Goal: Task Accomplishment & Management: Complete application form

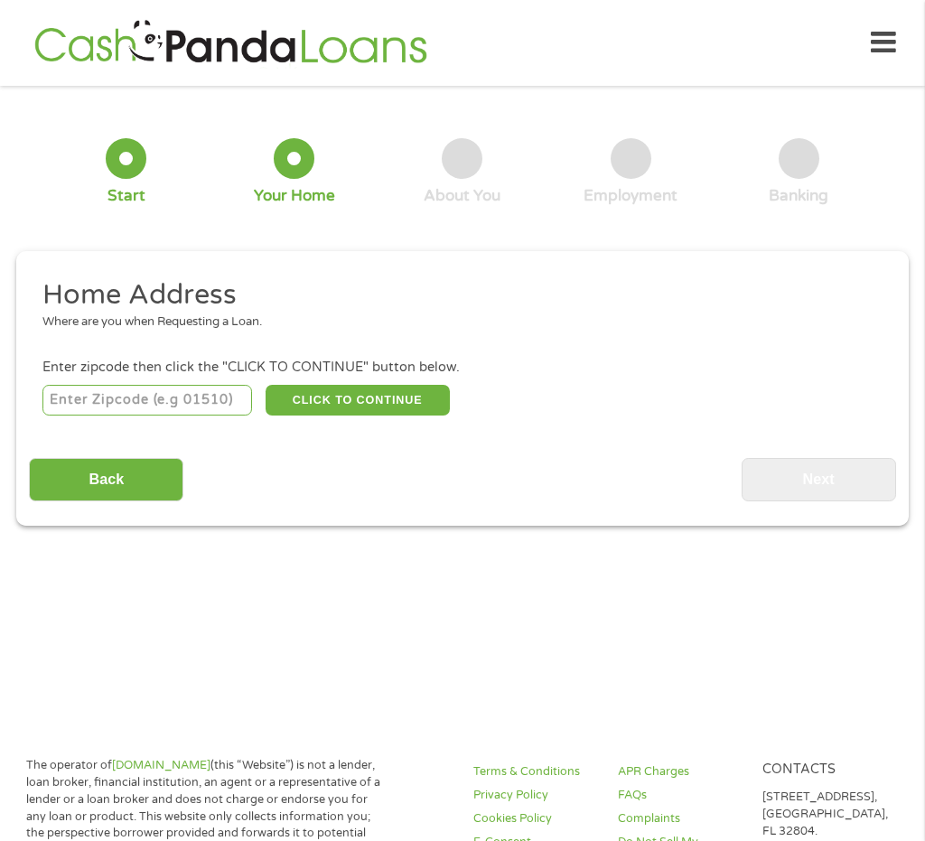
scroll to position [9, 0]
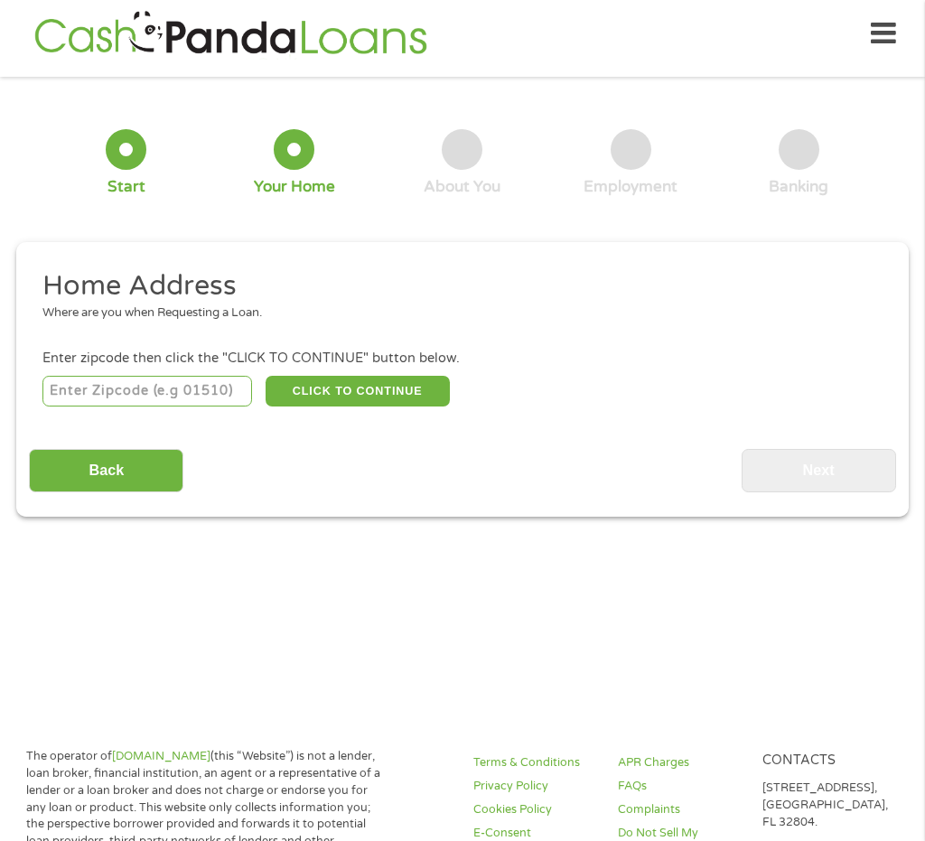
click at [94, 388] on input "number" at bounding box center [147, 391] width 210 height 31
type input "31602"
click at [395, 390] on button "CLICK TO CONTINUE" at bounding box center [358, 391] width 184 height 31
type input "31602"
type input "Valdosta"
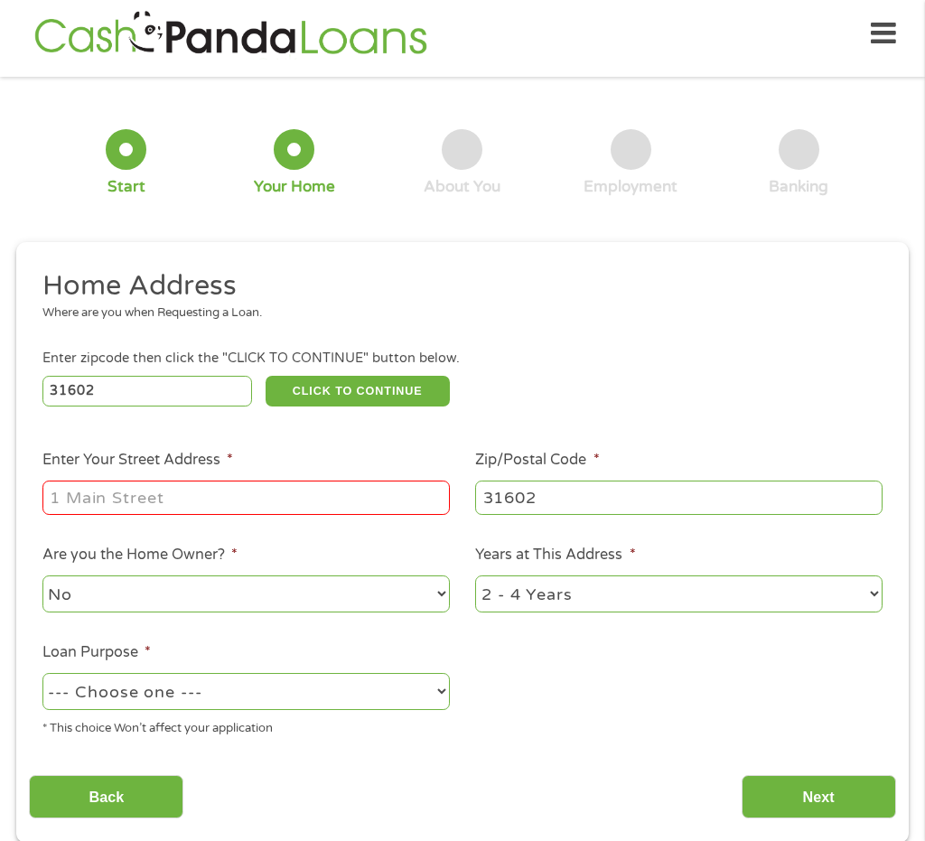
click at [242, 504] on input "Enter Your Street Address *" at bounding box center [245, 498] width 407 height 34
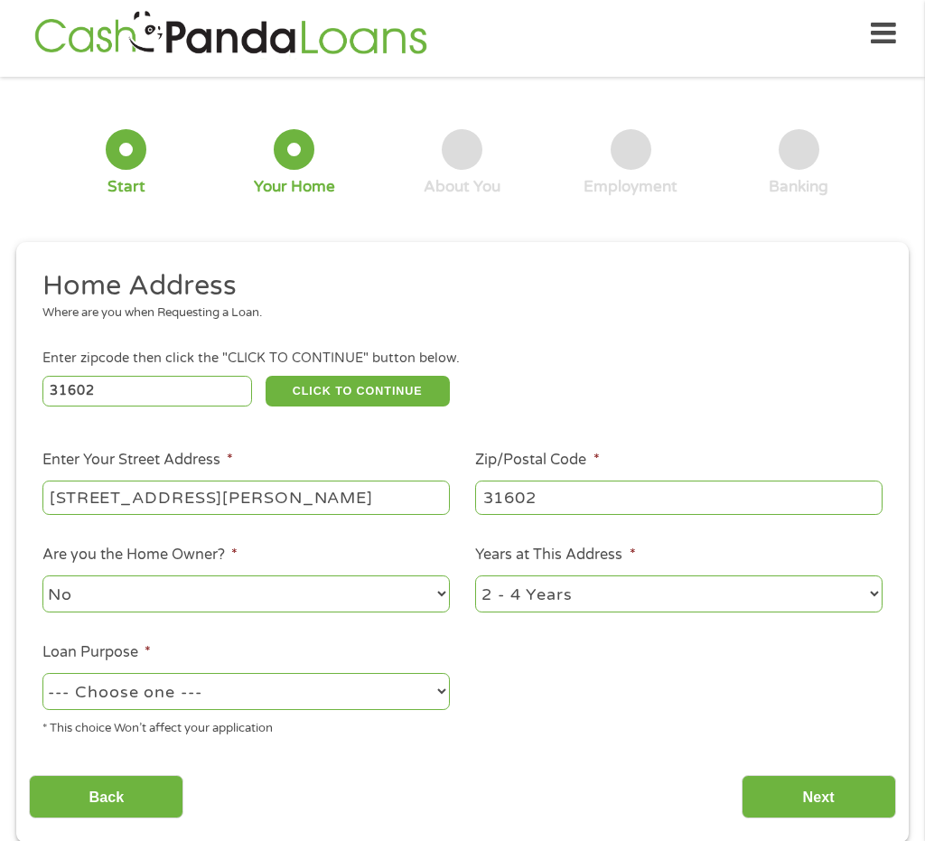
drag, startPoint x: 227, startPoint y: 499, endPoint x: 416, endPoint y: 501, distance: 189.7
click at [416, 501] on input "[STREET_ADDRESS][PERSON_NAME]" at bounding box center [245, 498] width 407 height 34
type input "[STREET_ADDRESS][PERSON_NAME]"
click at [575, 366] on div "Enter zipcode then click the "CLICK TO CONTINUE" button below." at bounding box center [462, 359] width 840 height 20
click at [126, 596] on select "No Yes" at bounding box center [245, 593] width 407 height 37
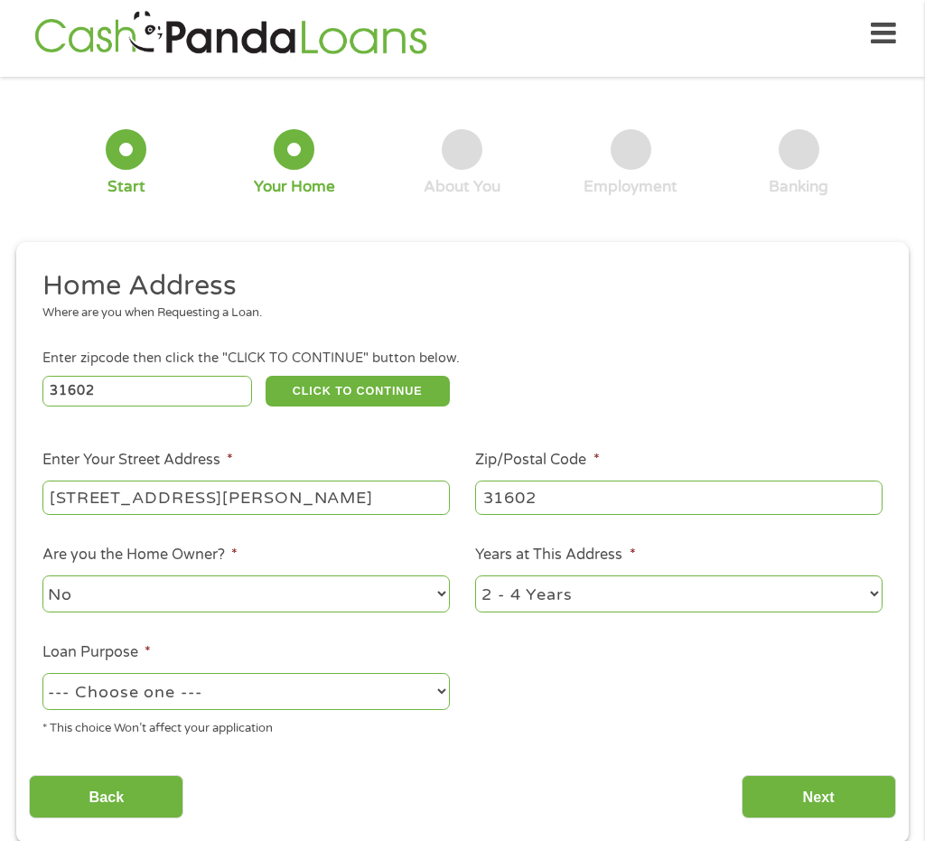
select select "yes"
click at [42, 575] on select "No Yes" at bounding box center [245, 593] width 407 height 37
click at [598, 596] on select "1 Year or less 1 - 2 Years 2 - 4 Years Over 4 Years" at bounding box center [678, 593] width 407 height 37
click at [258, 701] on select "--- Choose one --- Pay Bills Debt Consolidation Home Improvement Major Purchase…" at bounding box center [245, 691] width 407 height 37
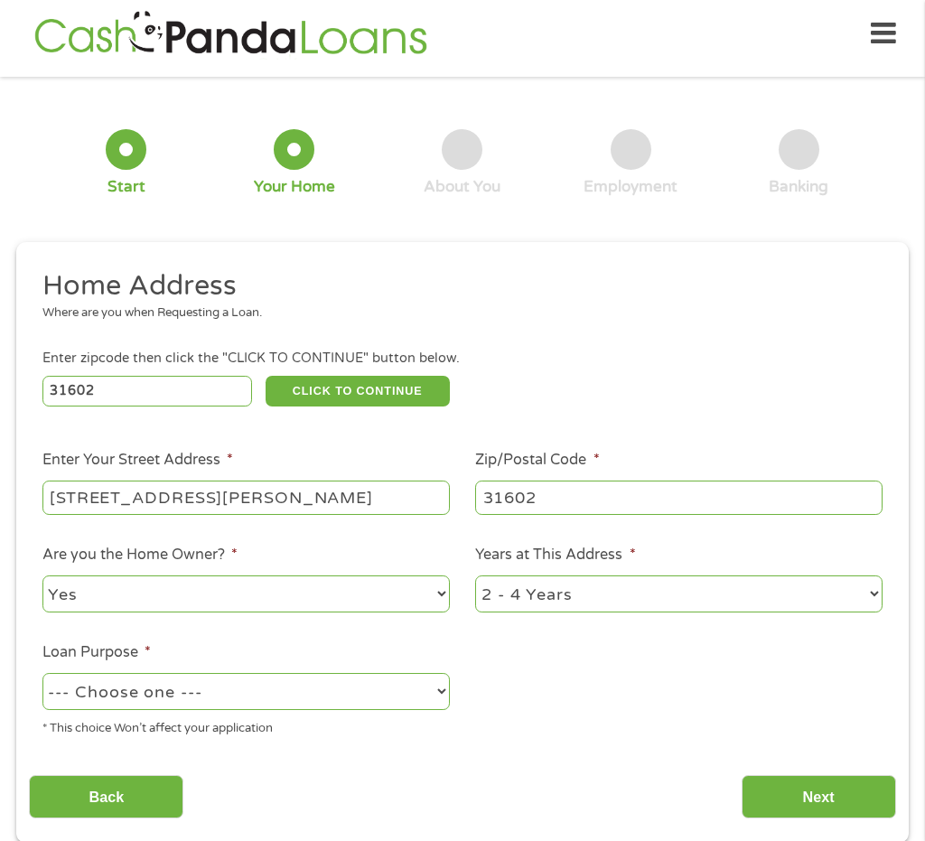
select select "majorpurchase"
click at [42, 673] on select "--- Choose one --- Pay Bills Debt Consolidation Home Improvement Major Purchase…" at bounding box center [245, 691] width 407 height 37
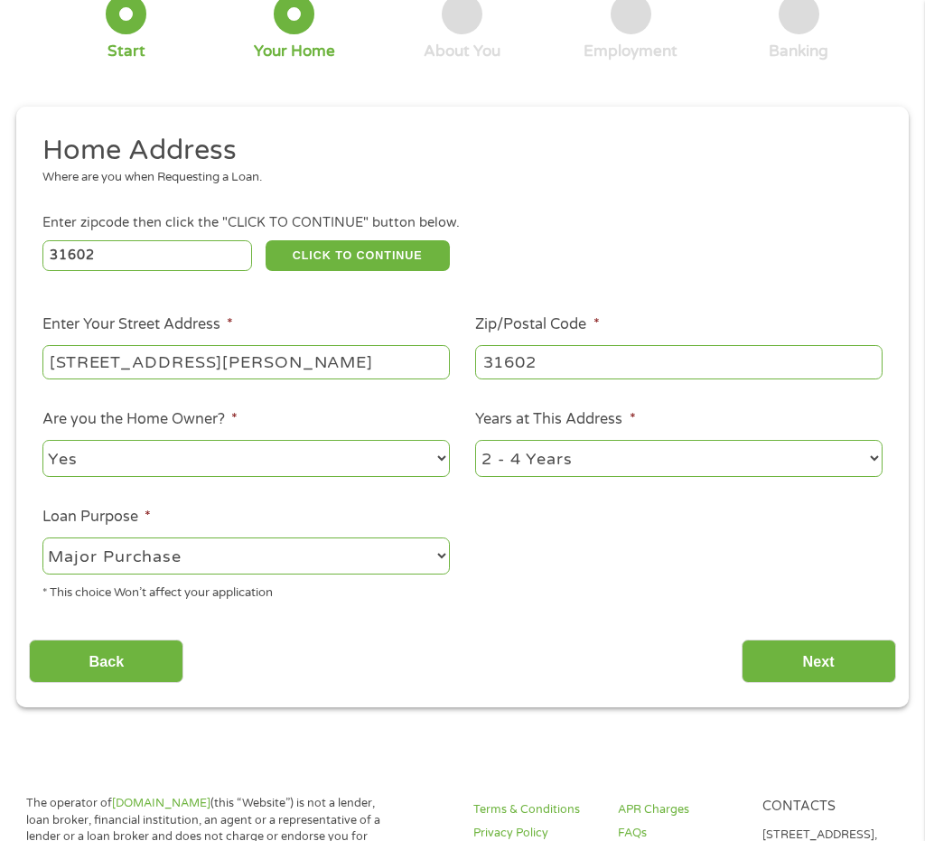
scroll to position [99, 0]
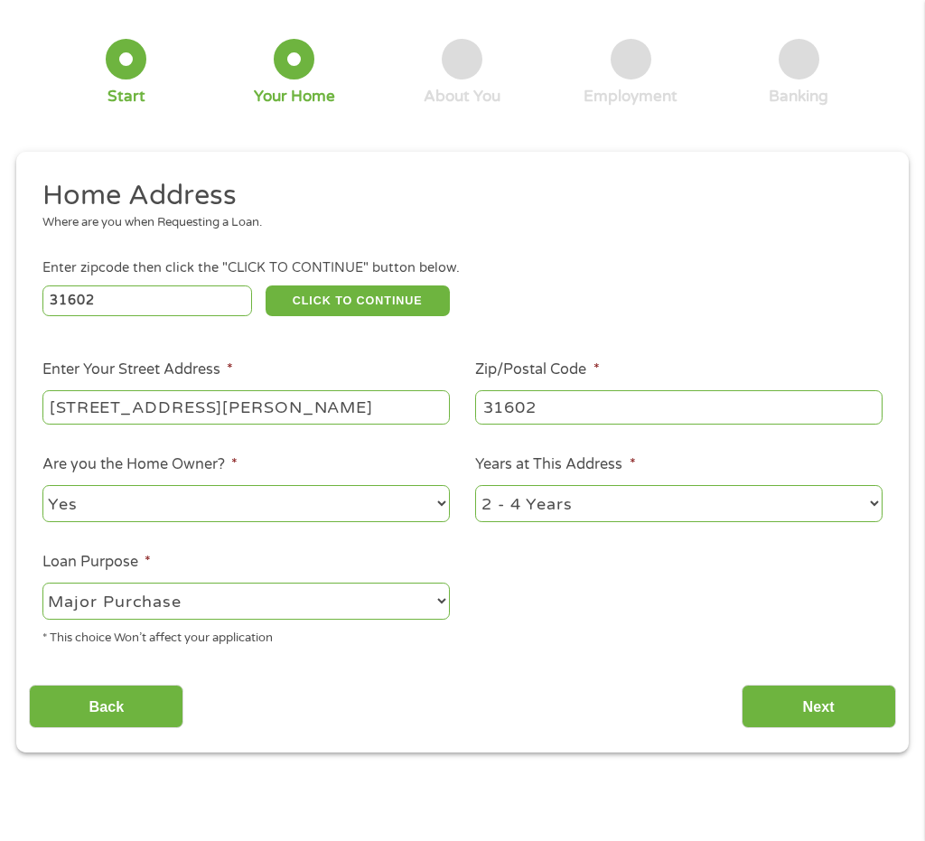
drag, startPoint x: 778, startPoint y: 705, endPoint x: 562, endPoint y: 666, distance: 219.4
click at [668, 699] on div "Back Next" at bounding box center [462, 699] width 866 height 57
click at [251, 413] on input "[STREET_ADDRESS][PERSON_NAME]" at bounding box center [245, 407] width 407 height 34
type input "[STREET_ADDRESS][PERSON_NAME]"
click at [618, 683] on div "Back Next" at bounding box center [462, 699] width 866 height 57
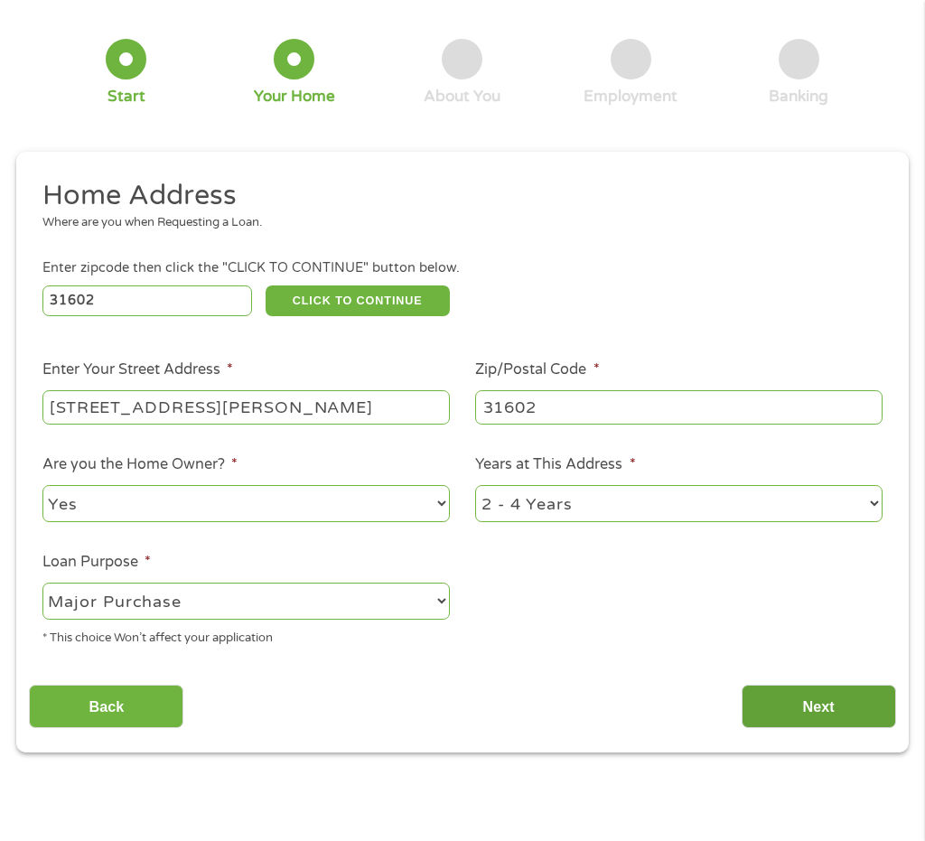
click at [851, 700] on input "Next" at bounding box center [819, 707] width 154 height 44
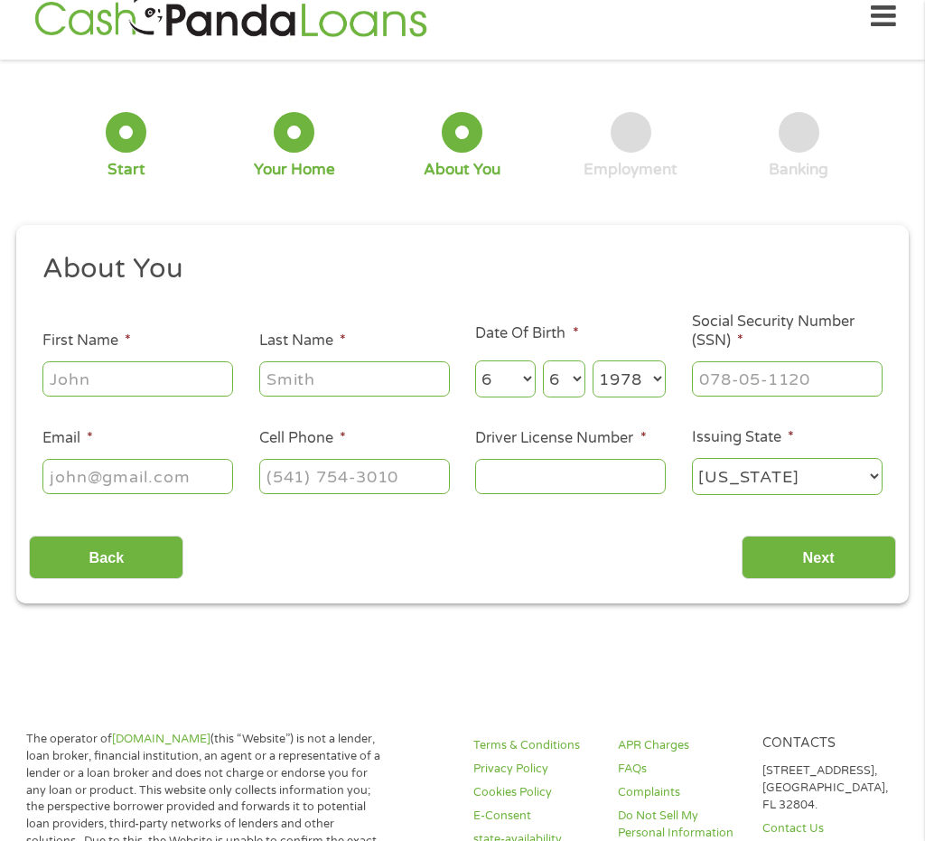
scroll to position [9, 0]
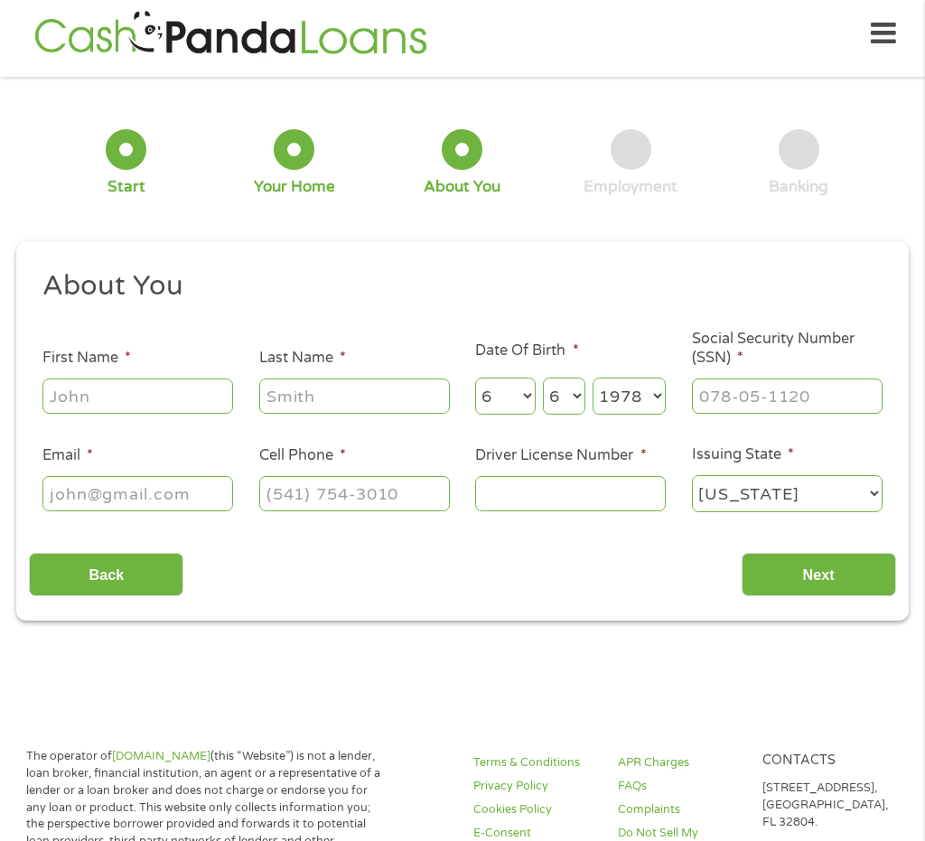
click at [89, 406] on input "First Name *" at bounding box center [137, 395] width 191 height 34
type input "[PERSON_NAME]"
type input "[EMAIL_ADDRESS][DOMAIN_NAME]"
type input "[PHONE_NUMBER]"
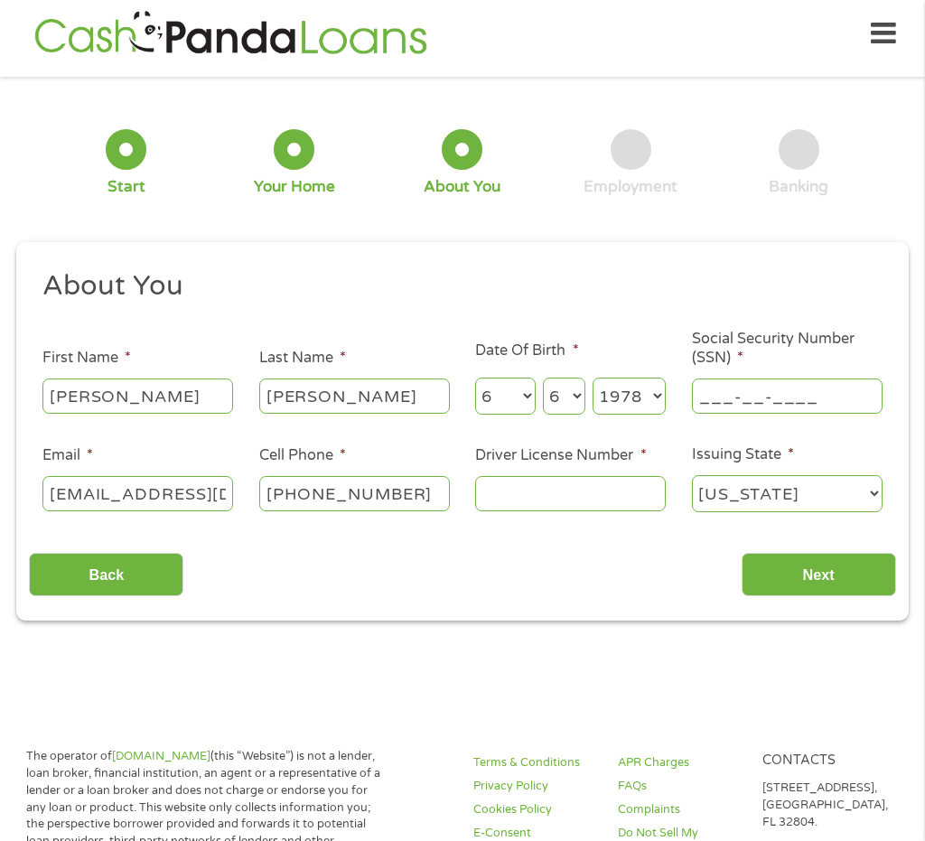
click at [737, 391] on input "___-__-____" at bounding box center [787, 395] width 191 height 34
type input "591-07-6143"
click at [524, 494] on input "Driver License Number *" at bounding box center [570, 493] width 191 height 34
type input "l600531787060"
click at [808, 486] on select "[US_STATE] [US_STATE] [US_STATE] [US_STATE] [US_STATE] [US_STATE] [US_STATE] [U…" at bounding box center [787, 493] width 191 height 37
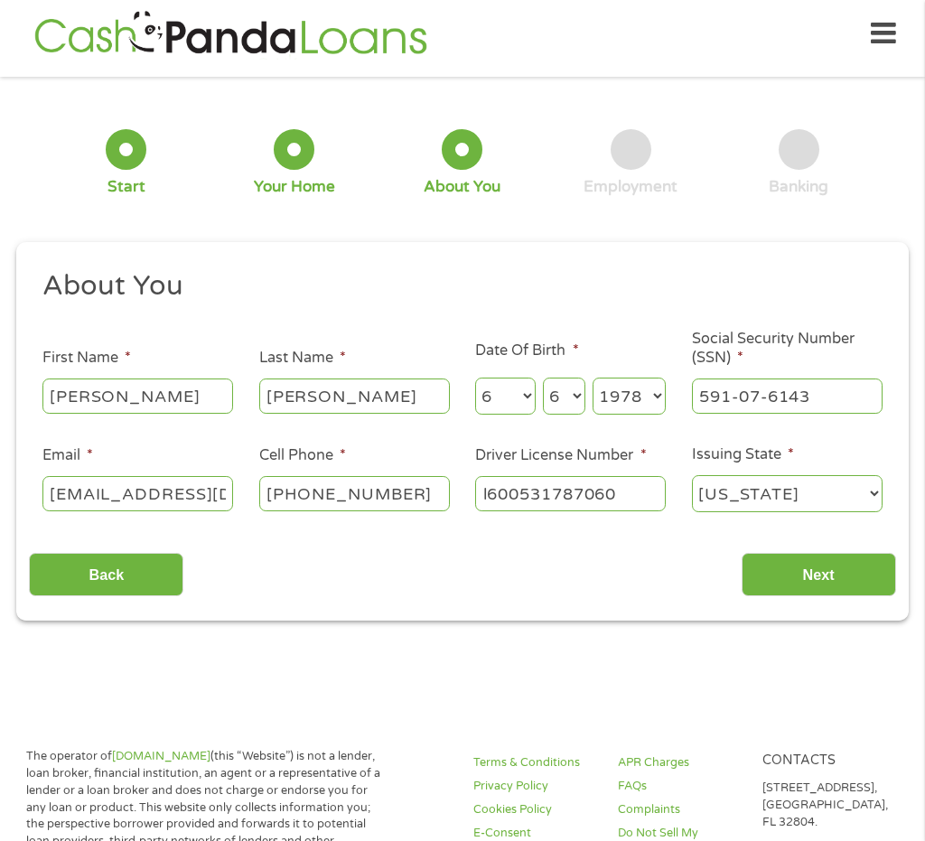
select select "[US_STATE]"
click at [692, 475] on select "[US_STATE] [US_STATE] [US_STATE] [US_STATE] [US_STATE] [US_STATE] [US_STATE] [U…" at bounding box center [787, 493] width 191 height 37
click at [848, 573] on input "Next" at bounding box center [819, 575] width 154 height 44
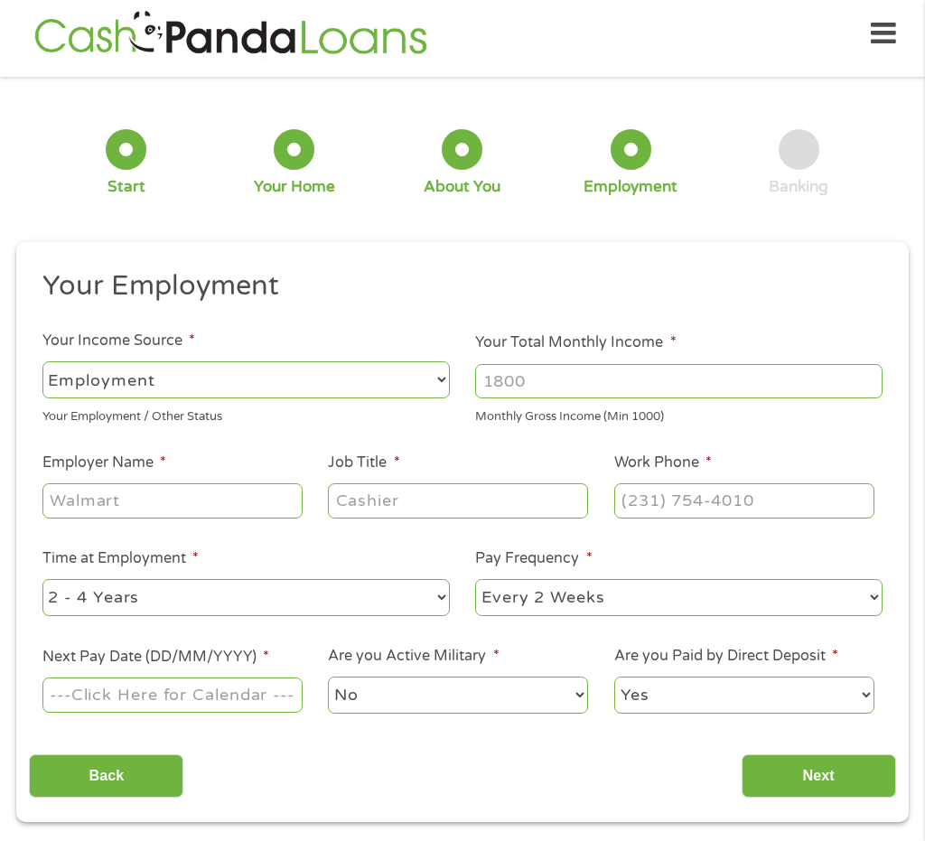
scroll to position [7, 7]
drag, startPoint x: 543, startPoint y: 381, endPoint x: 444, endPoint y: 400, distance: 101.2
click at [444, 400] on ul "Your Employment Your Income Source * --- Choose one --- Employment [DEMOGRAPHIC…" at bounding box center [462, 499] width 866 height 462
type input "2456"
click at [243, 510] on input "Employer Name *" at bounding box center [172, 500] width 260 height 34
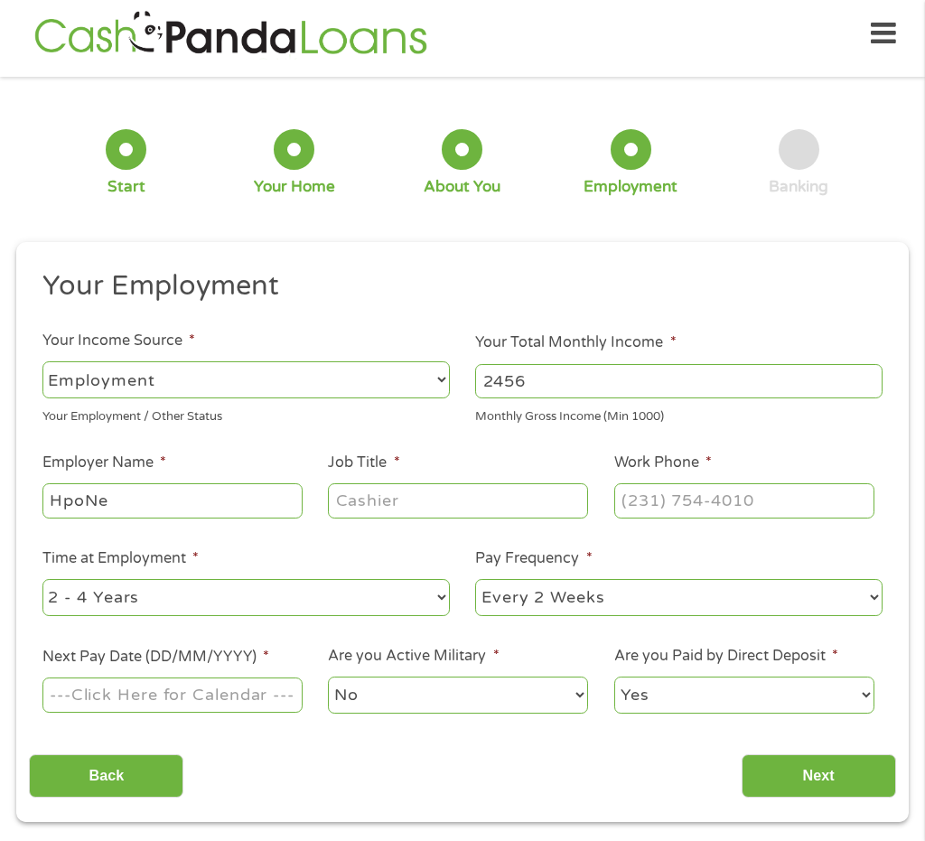
click at [93, 506] on input "HpoNe" at bounding box center [172, 500] width 260 height 34
type input "Hpone"
click at [410, 505] on input "Job Title *" at bounding box center [458, 500] width 260 height 34
type input "Insurance Agent"
click at [442, 597] on select "--- Choose one --- 1 Year or less 1 - 2 Years 2 - 4 Years Over 4 Years" at bounding box center [245, 597] width 407 height 37
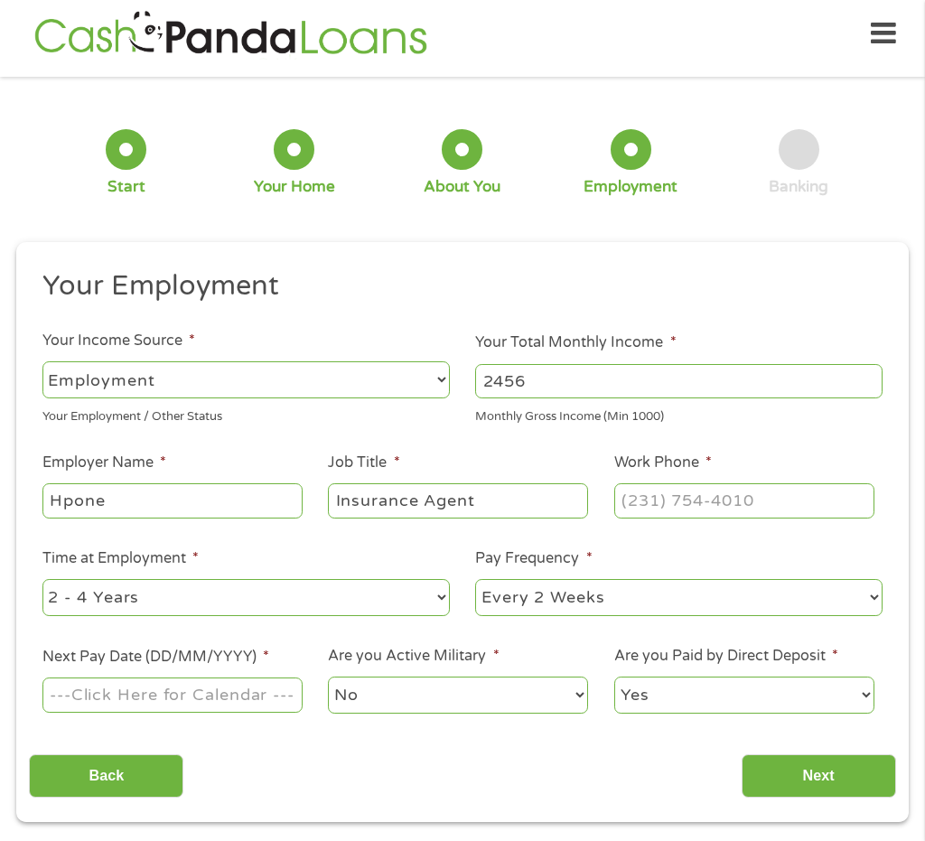
select select "60months"
click at [42, 579] on select "--- Choose one --- 1 Year or less 1 - 2 Years 2 - 4 Years Over 4 Years" at bounding box center [245, 597] width 407 height 37
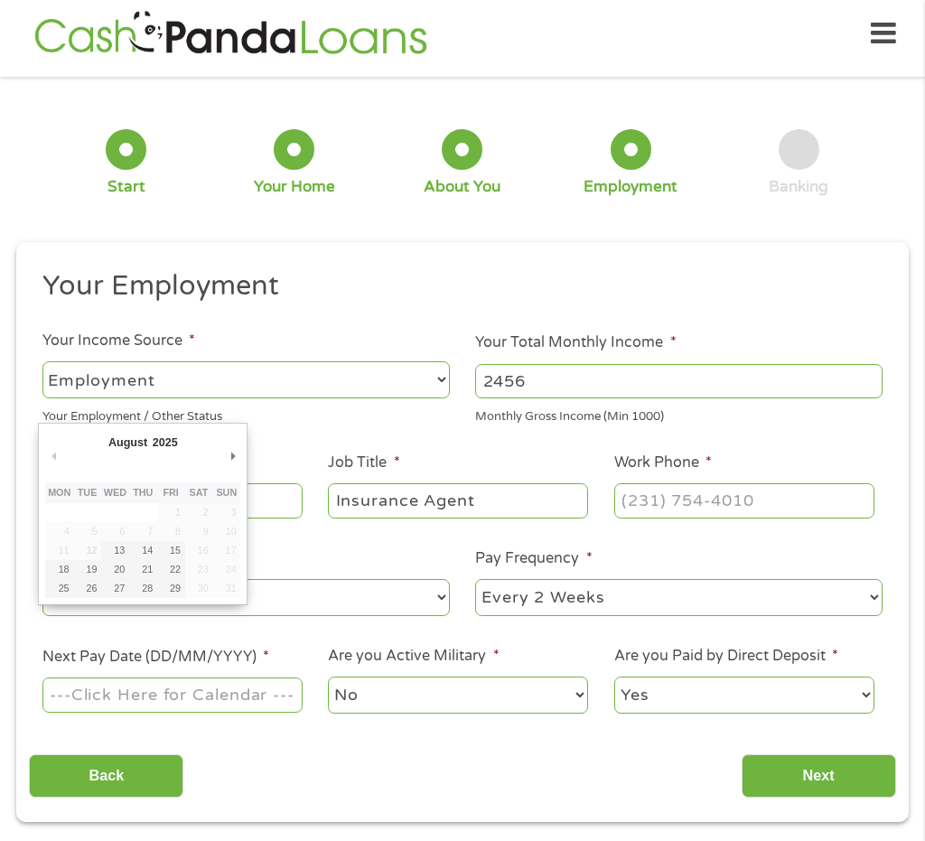
click at [288, 696] on input "Next Pay Date (DD/MM/YYYY) *" at bounding box center [172, 694] width 260 height 34
type input "[DATE]"
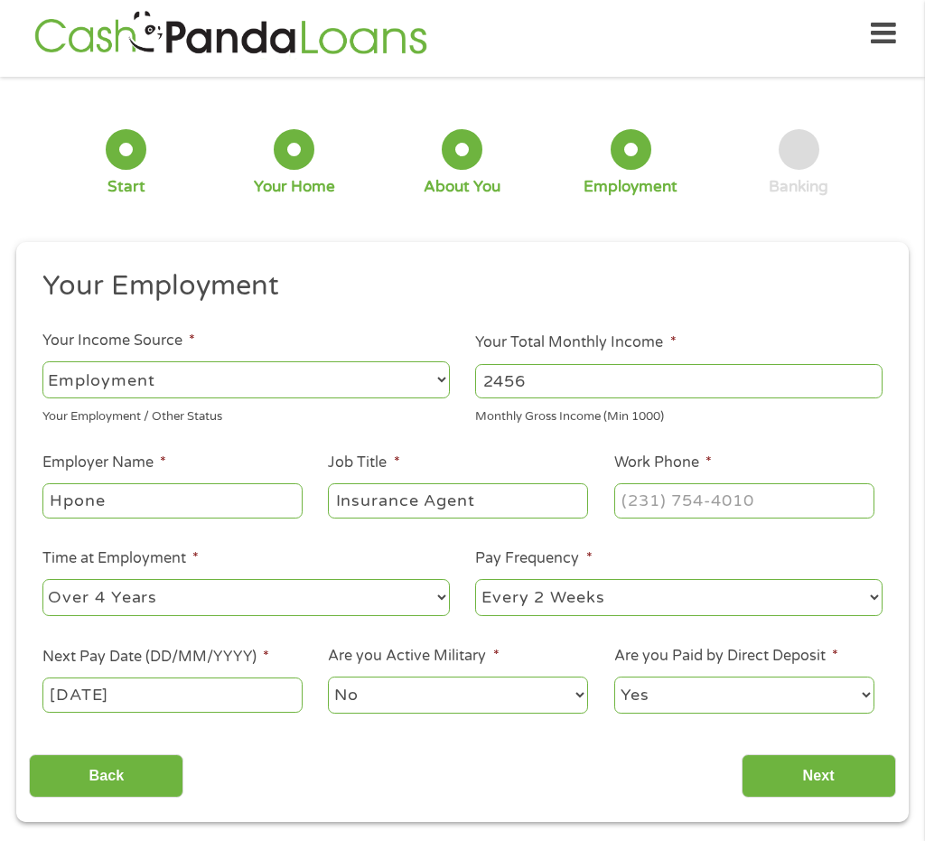
drag, startPoint x: 566, startPoint y: 388, endPoint x: 370, endPoint y: 386, distance: 196.0
click at [370, 386] on ul "Your Employment Your Income Source * --- Choose one --- Employment [DEMOGRAPHIC…" at bounding box center [462, 499] width 866 height 462
type input "3156"
type input "(___) ___-____"
click at [668, 498] on input "(___) ___-____" at bounding box center [744, 500] width 260 height 34
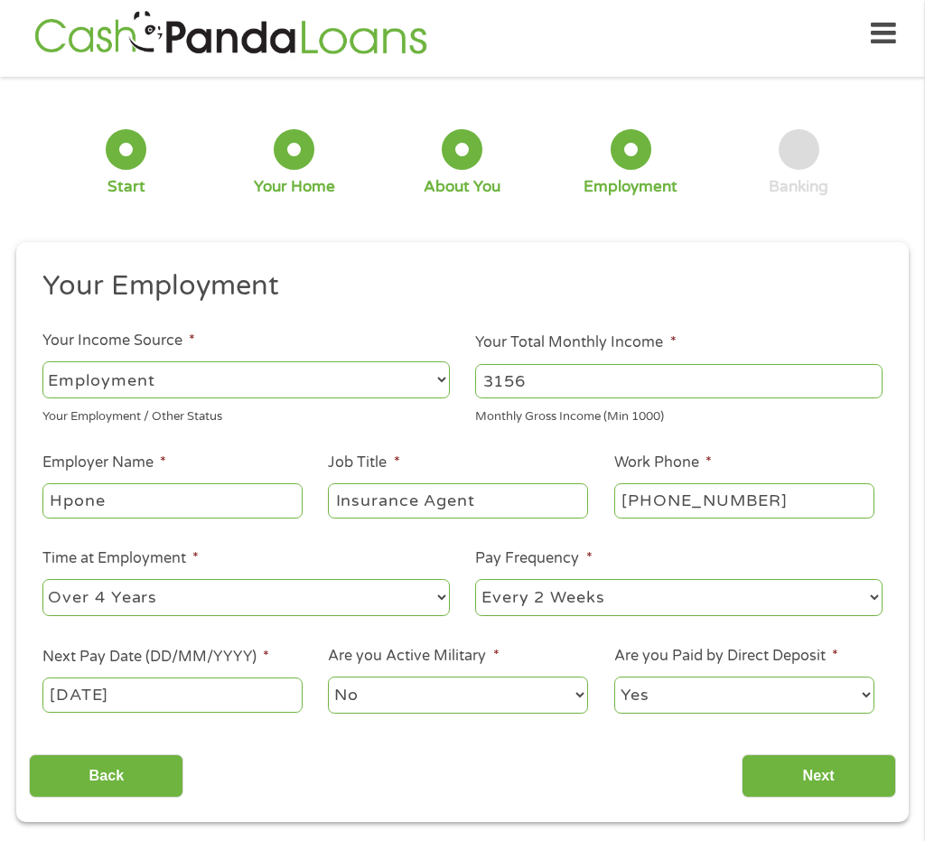
click at [639, 500] on input "[PHONE_NUMBER]" at bounding box center [744, 500] width 260 height 34
type input "[PHONE_NUMBER]"
click at [807, 780] on input "Next" at bounding box center [819, 776] width 154 height 44
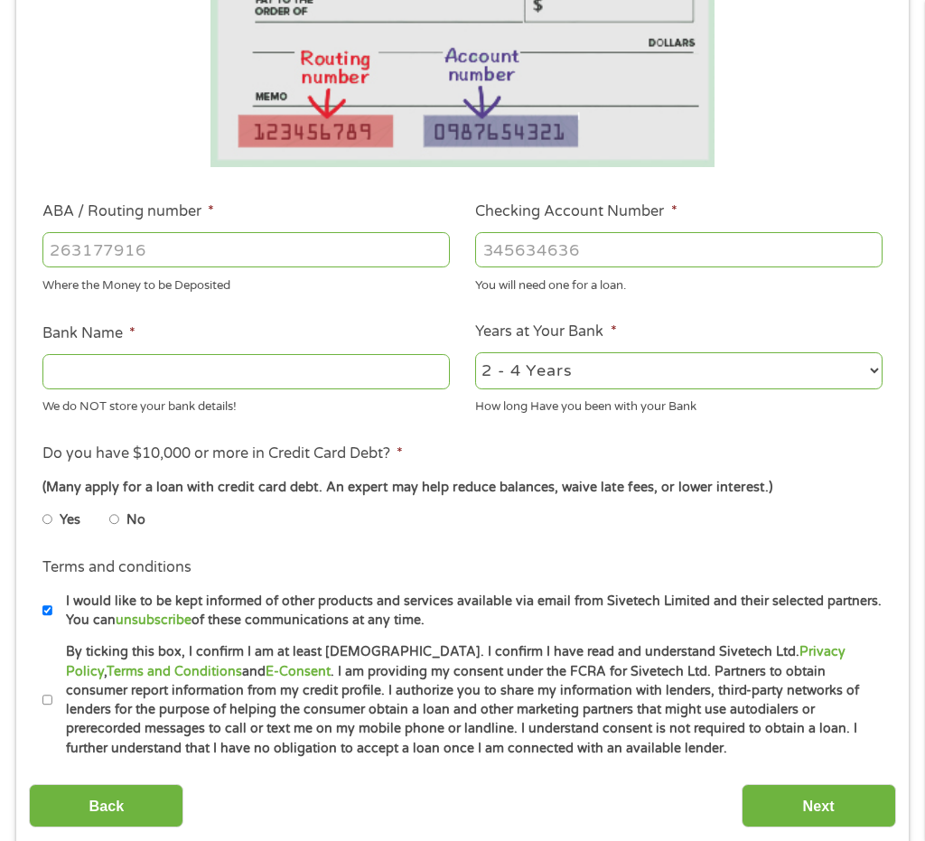
scroll to position [370, 0]
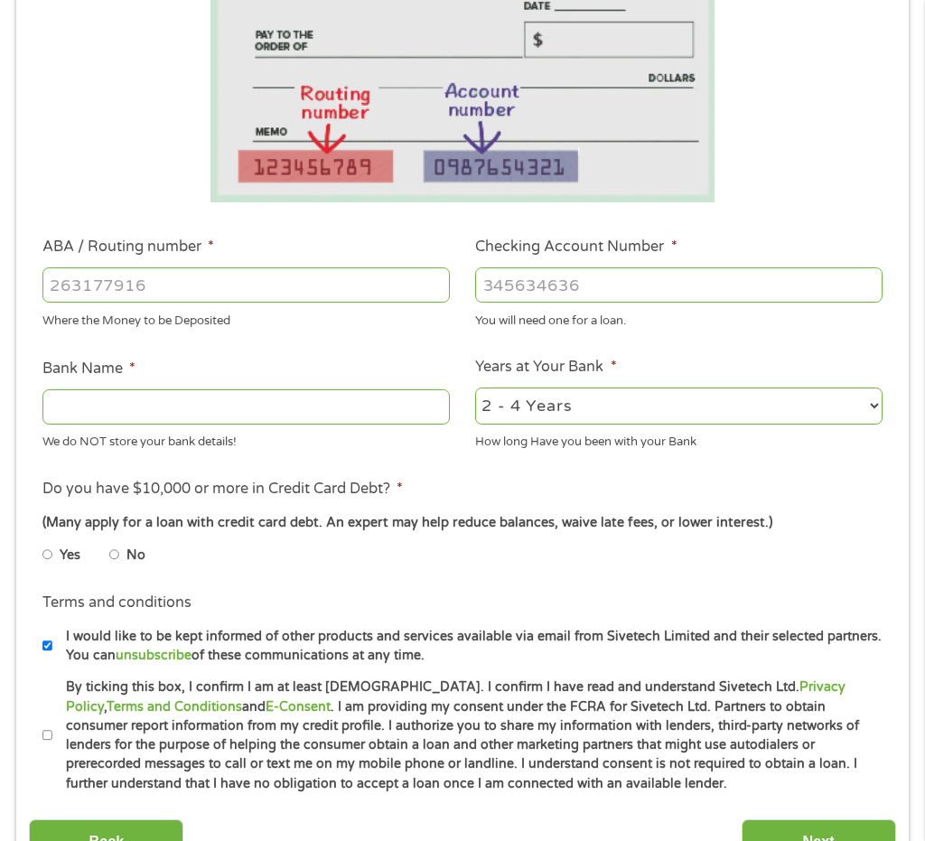
click at [236, 278] on input "ABA / Routing number *" at bounding box center [245, 284] width 407 height 34
type input "061000052"
type input "BANK OF AMERICA NA"
type input "061000052"
type input "334080305881"
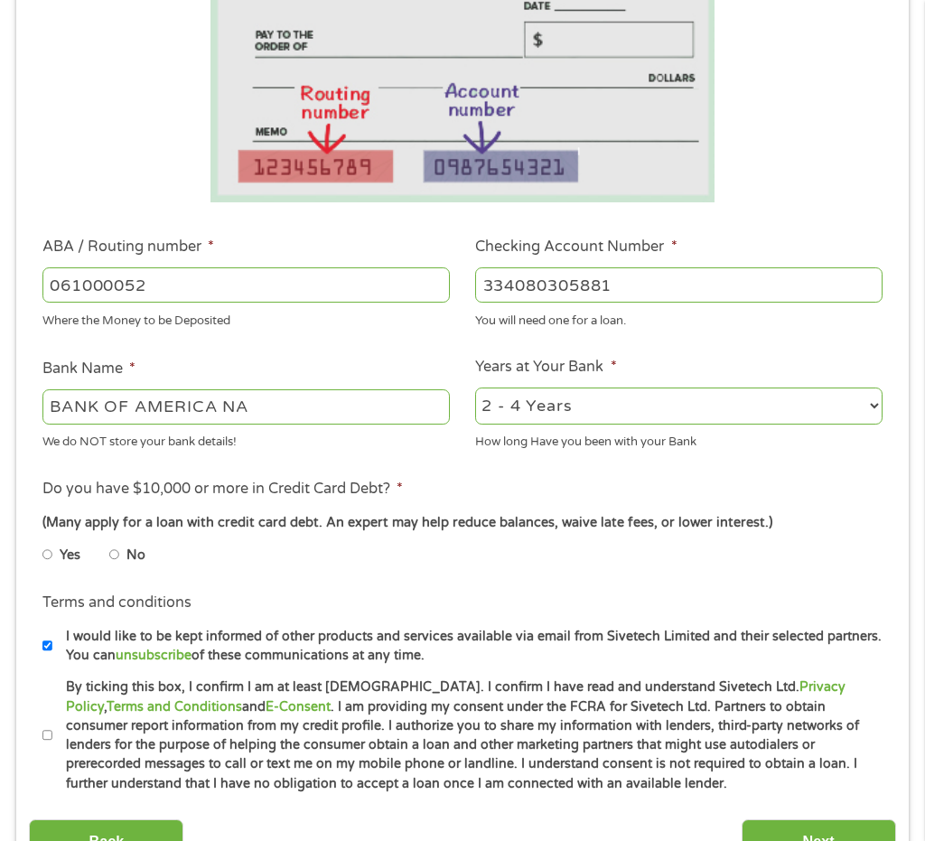
click at [635, 407] on select "2 - 4 Years 6 - 12 Months 1 - 2 Years Over 4 Years" at bounding box center [678, 406] width 407 height 37
select select "60months"
click at [475, 388] on select "2 - 4 Years 6 - 12 Months 1 - 2 Years Over 4 Years" at bounding box center [678, 406] width 407 height 37
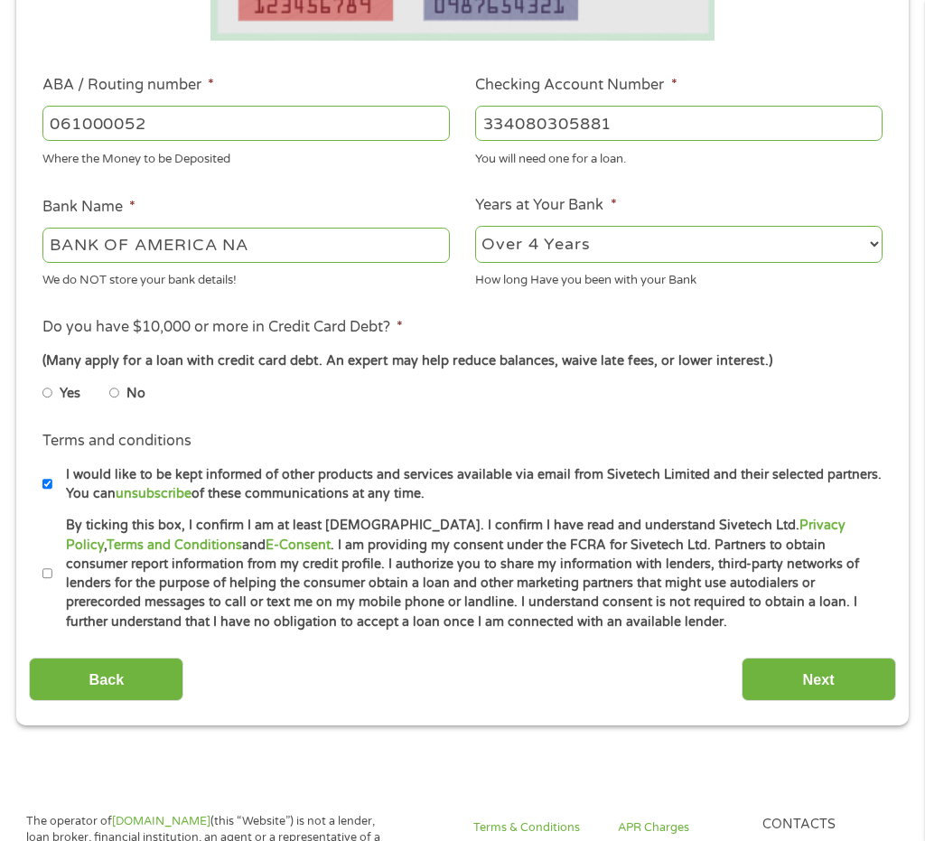
scroll to position [551, 0]
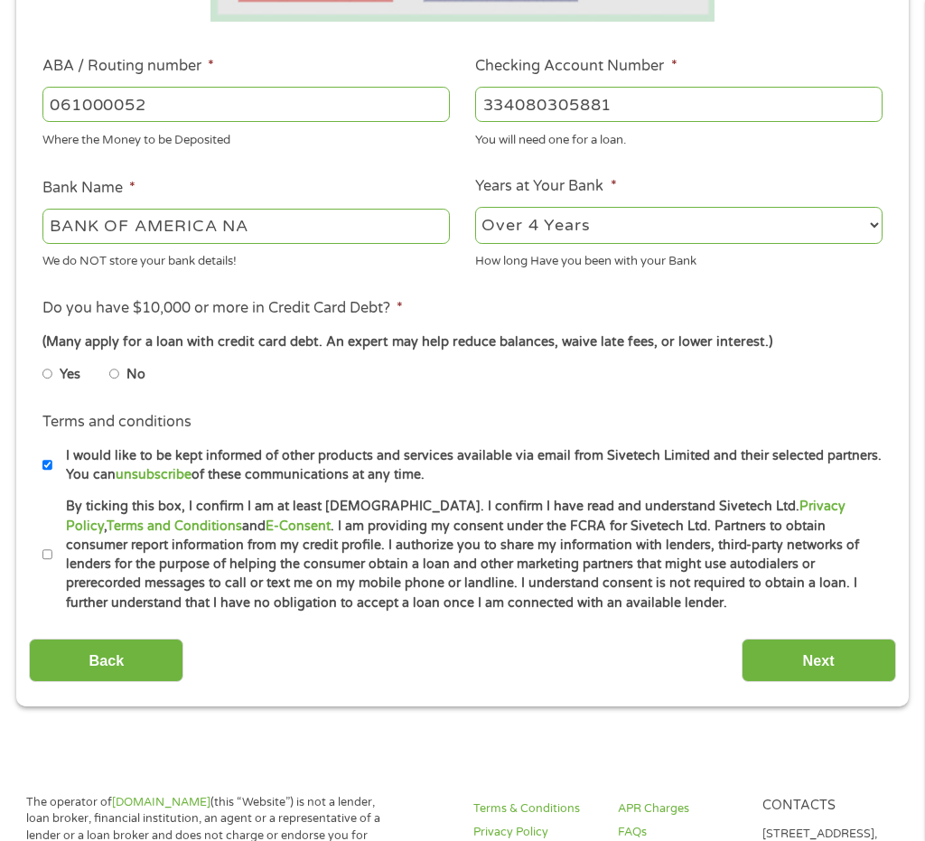
click at [113, 374] on input "No" at bounding box center [114, 374] width 11 height 29
radio input "true"
click at [51, 552] on input "By ticking this box, I confirm I am at least [DEMOGRAPHIC_DATA]. I confirm I ha…" at bounding box center [47, 554] width 11 height 29
checkbox input "true"
click at [820, 667] on input "Next" at bounding box center [819, 661] width 154 height 44
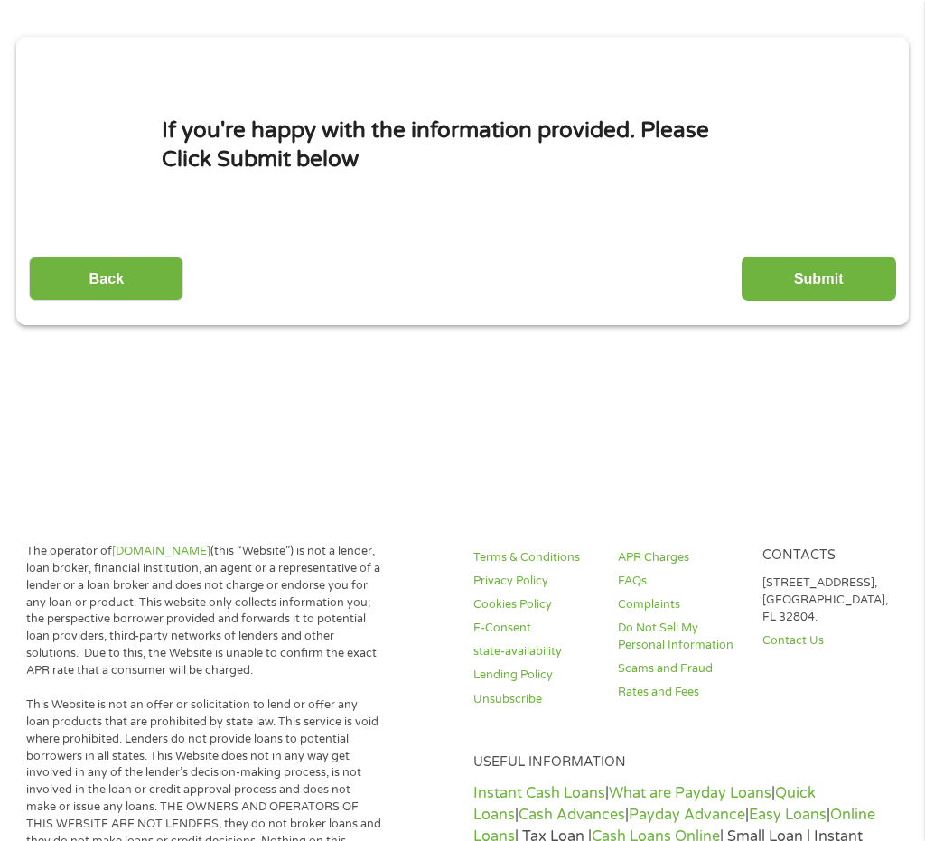
scroll to position [9, 0]
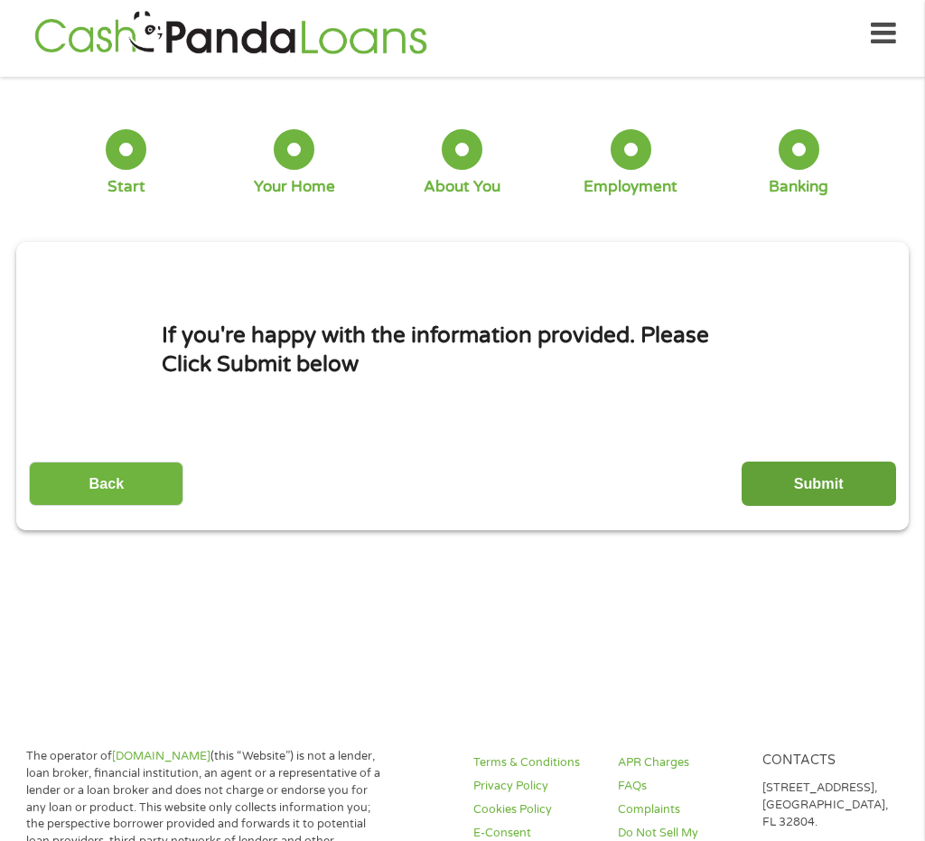
click at [785, 486] on input "Submit" at bounding box center [819, 484] width 154 height 44
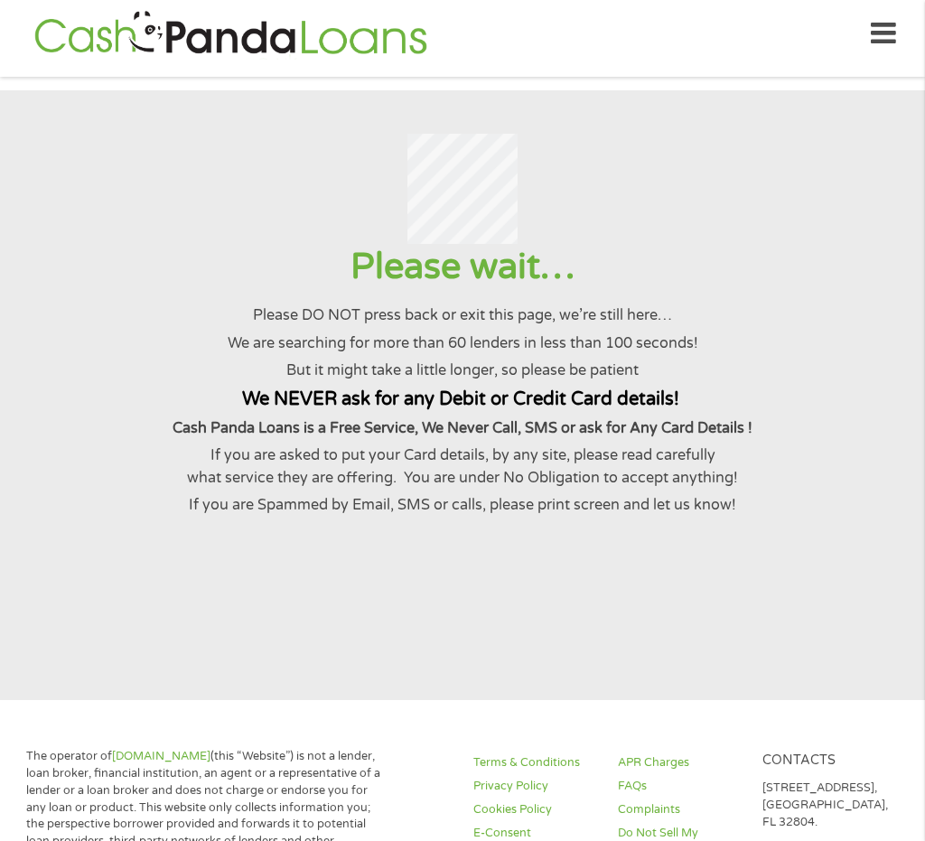
scroll to position [0, 0]
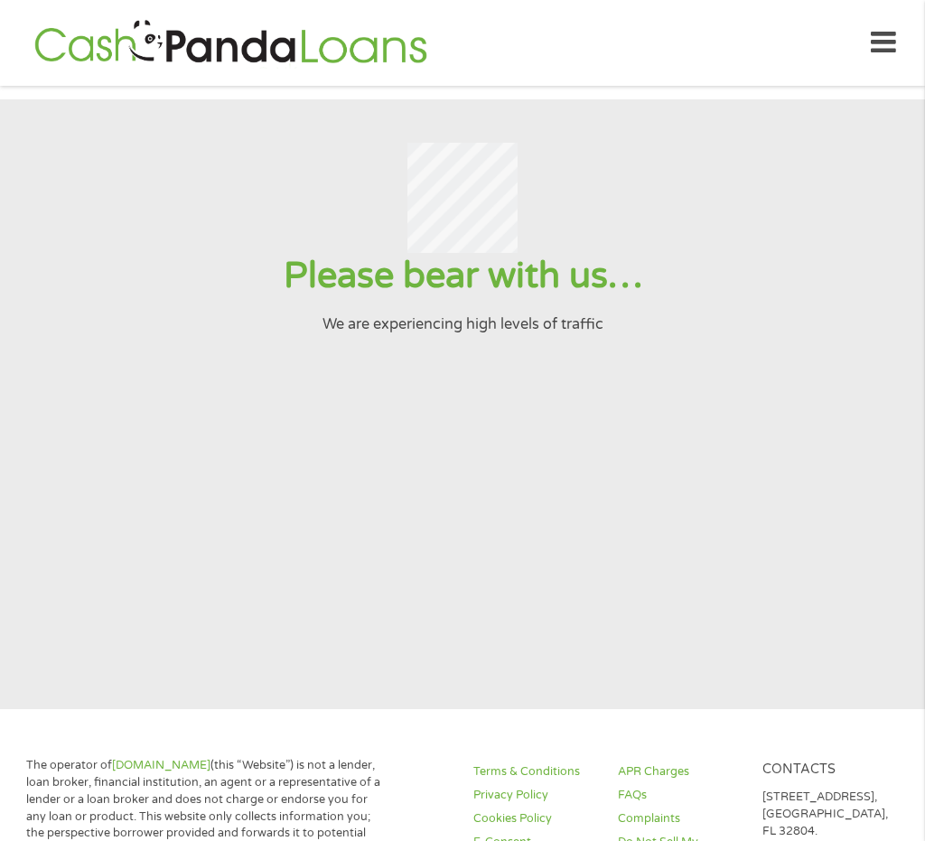
click at [742, 471] on input "Submit" at bounding box center [819, 493] width 154 height 44
drag, startPoint x: 786, startPoint y: 463, endPoint x: 904, endPoint y: 467, distance: 118.4
click at [841, 467] on section "Please bear with us… We are experiencing high levels of traffic" at bounding box center [462, 404] width 925 height 610
